Goal: Navigation & Orientation: Find specific page/section

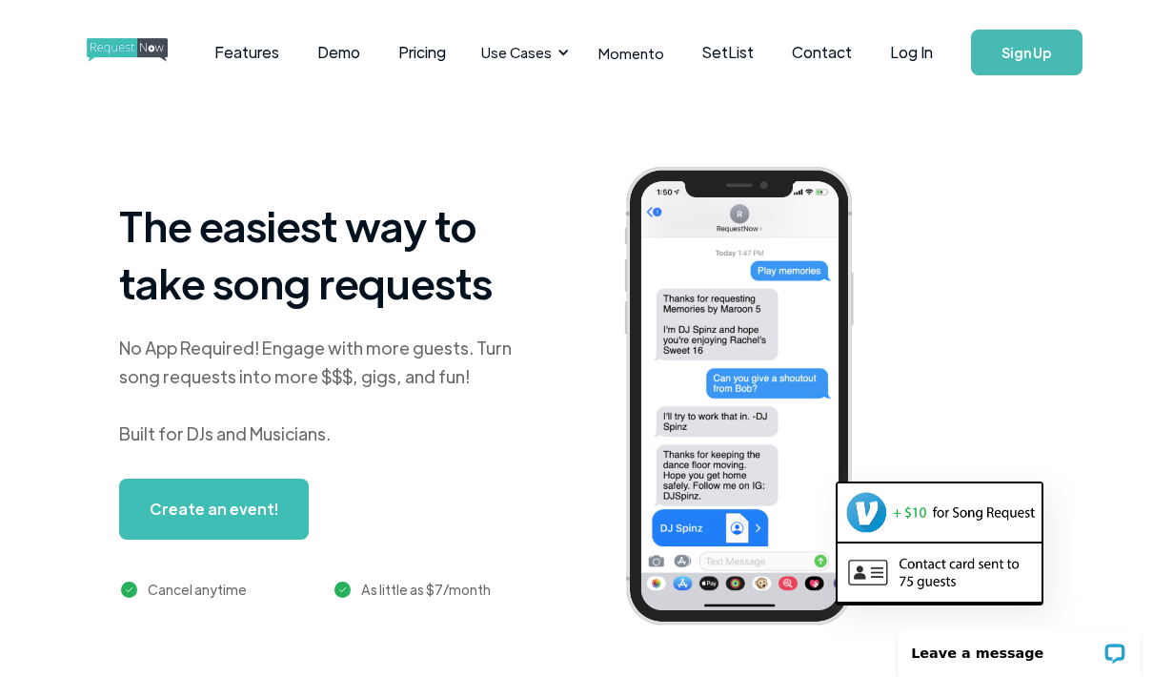
click at [906, 55] on link "Log In" at bounding box center [911, 52] width 81 height 67
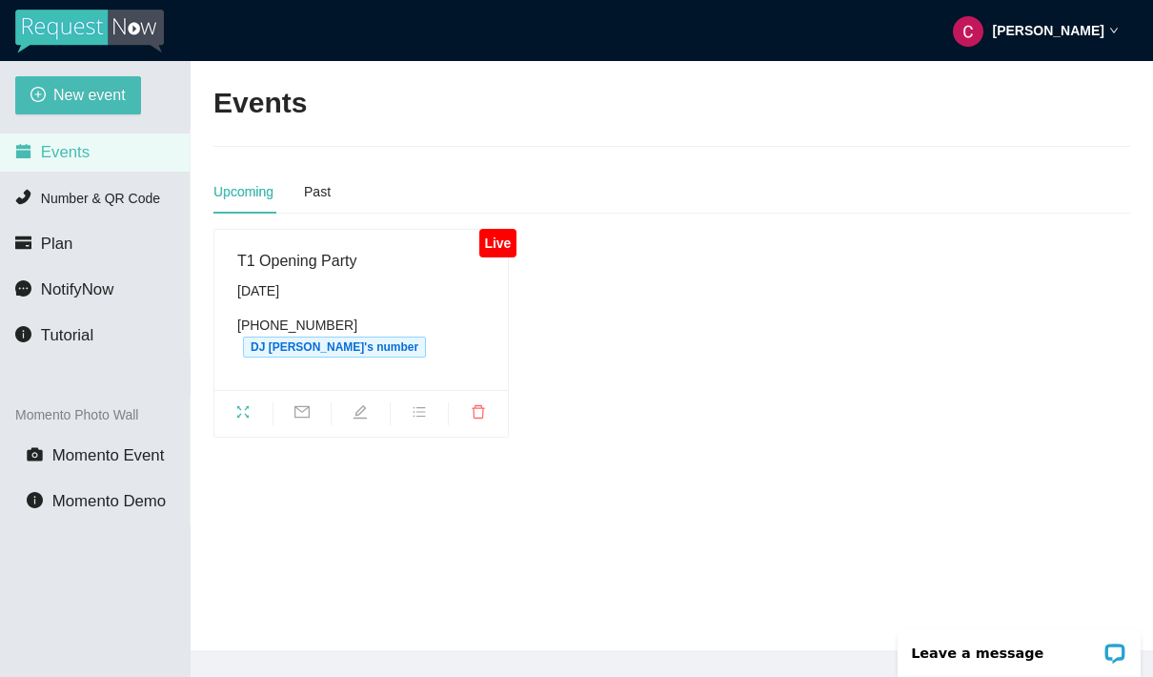
click at [332, 265] on div "T1 Opening Party" at bounding box center [361, 261] width 248 height 24
click at [242, 404] on span "fullscreen" at bounding box center [243, 414] width 58 height 21
